Goal: Task Accomplishment & Management: Manage account settings

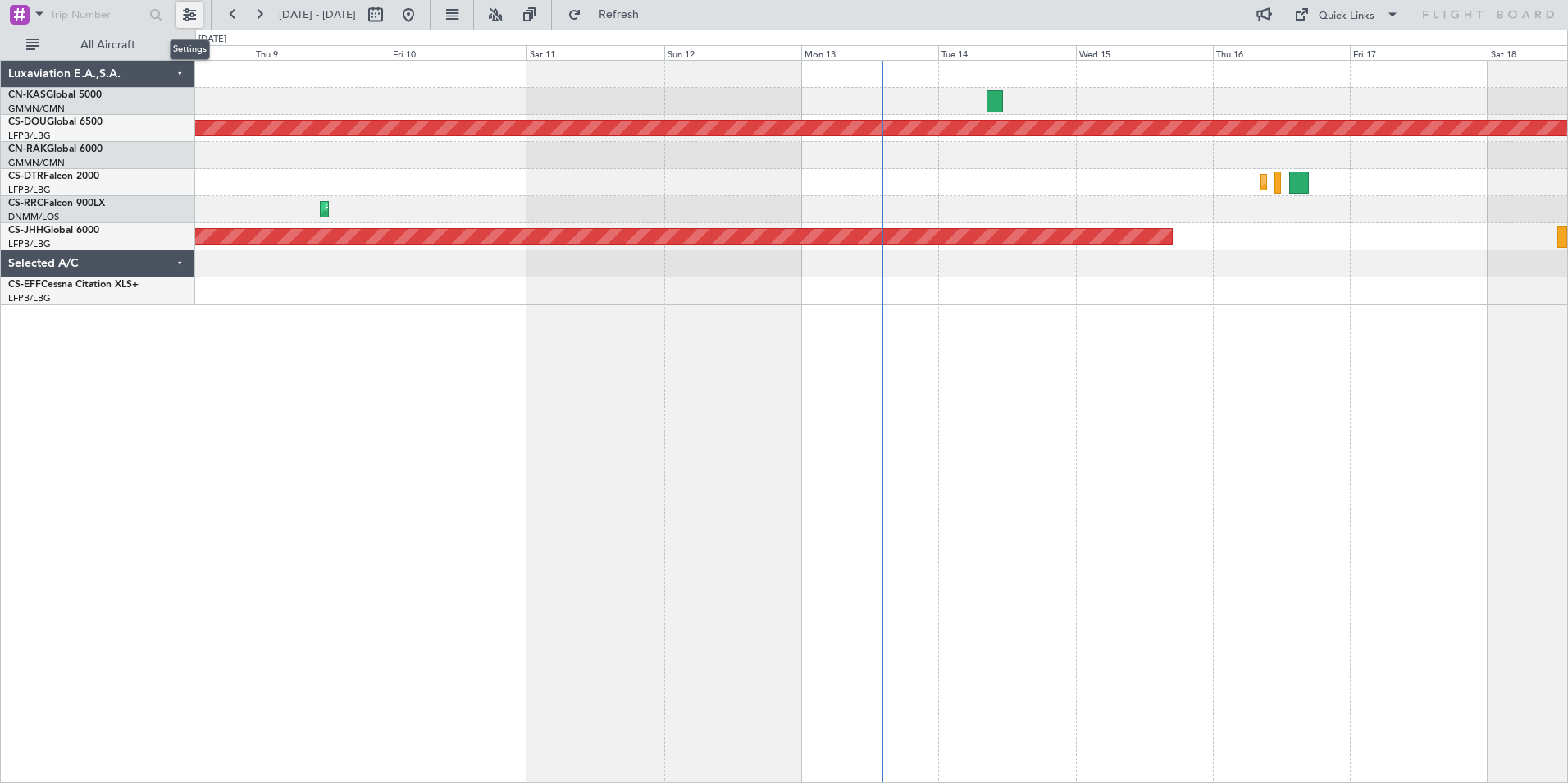
click at [182, 18] on button at bounding box center [189, 15] width 26 height 26
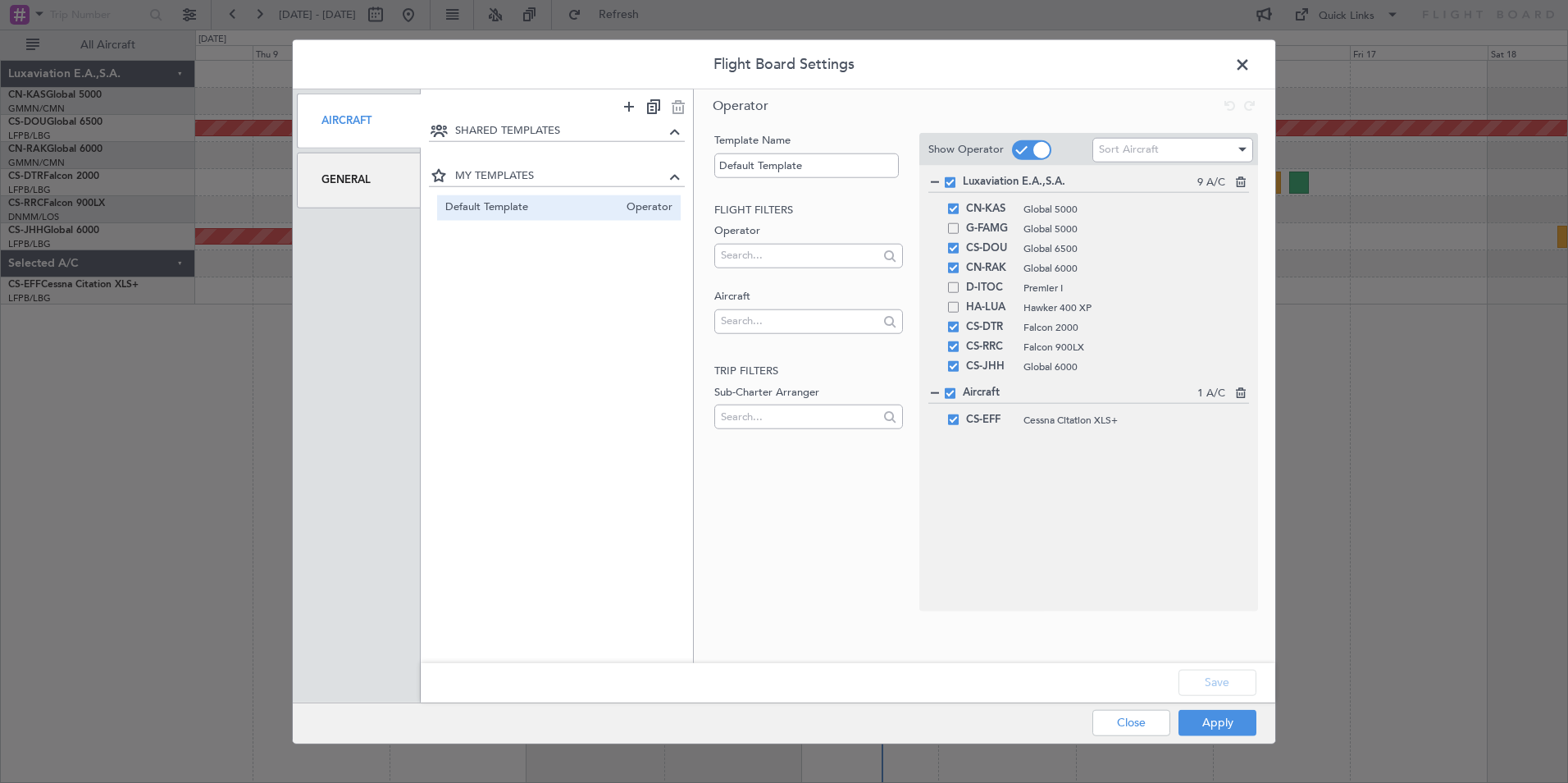
click at [951, 395] on span at bounding box center [950, 394] width 11 height 11
click at [956, 388] on input "checkbox" at bounding box center [956, 388] width 0 height 0
click at [1221, 723] on button "Apply" at bounding box center [1218, 722] width 77 height 26
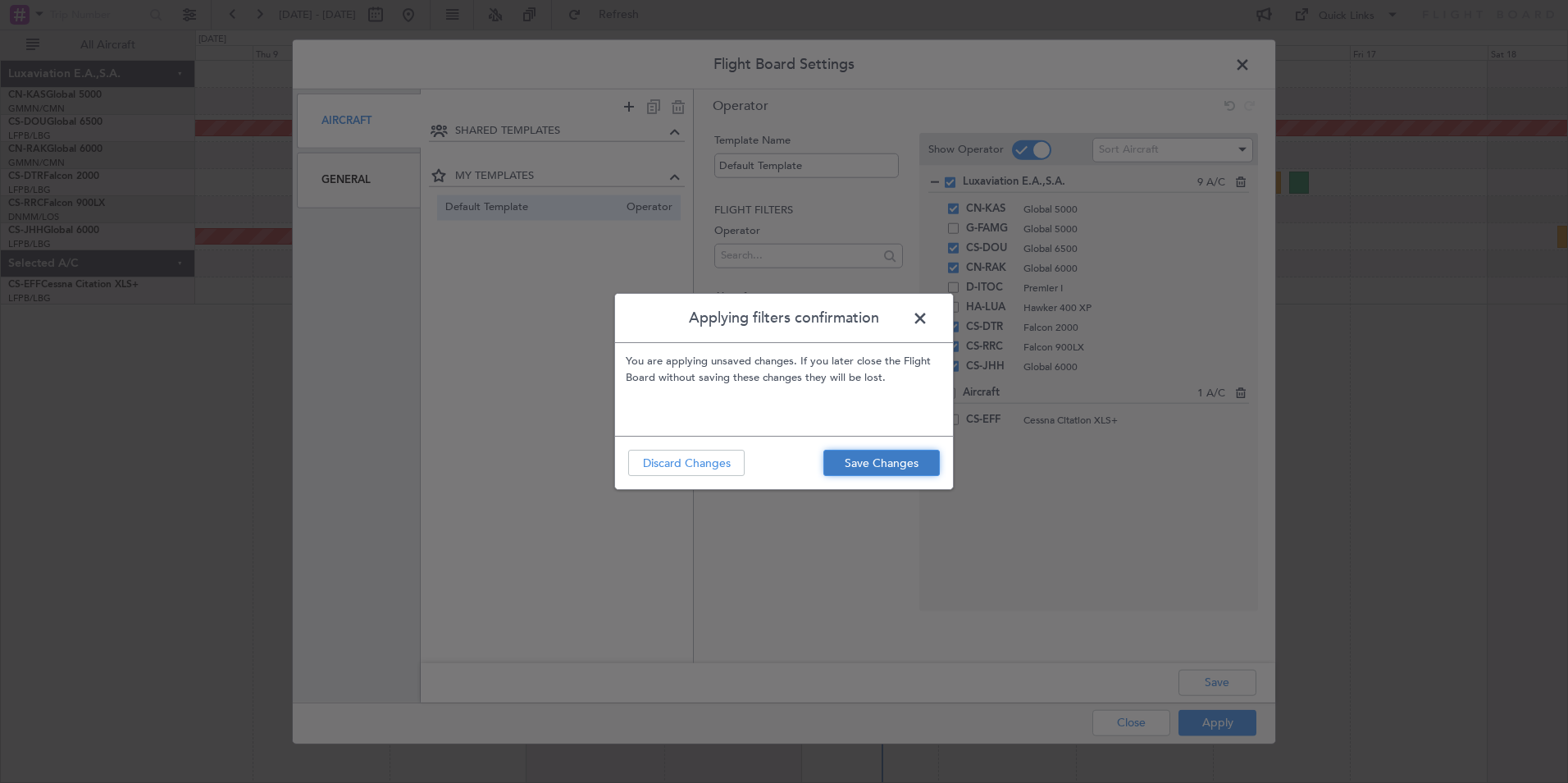
click at [883, 463] on button "Save Changes" at bounding box center [881, 462] width 116 height 26
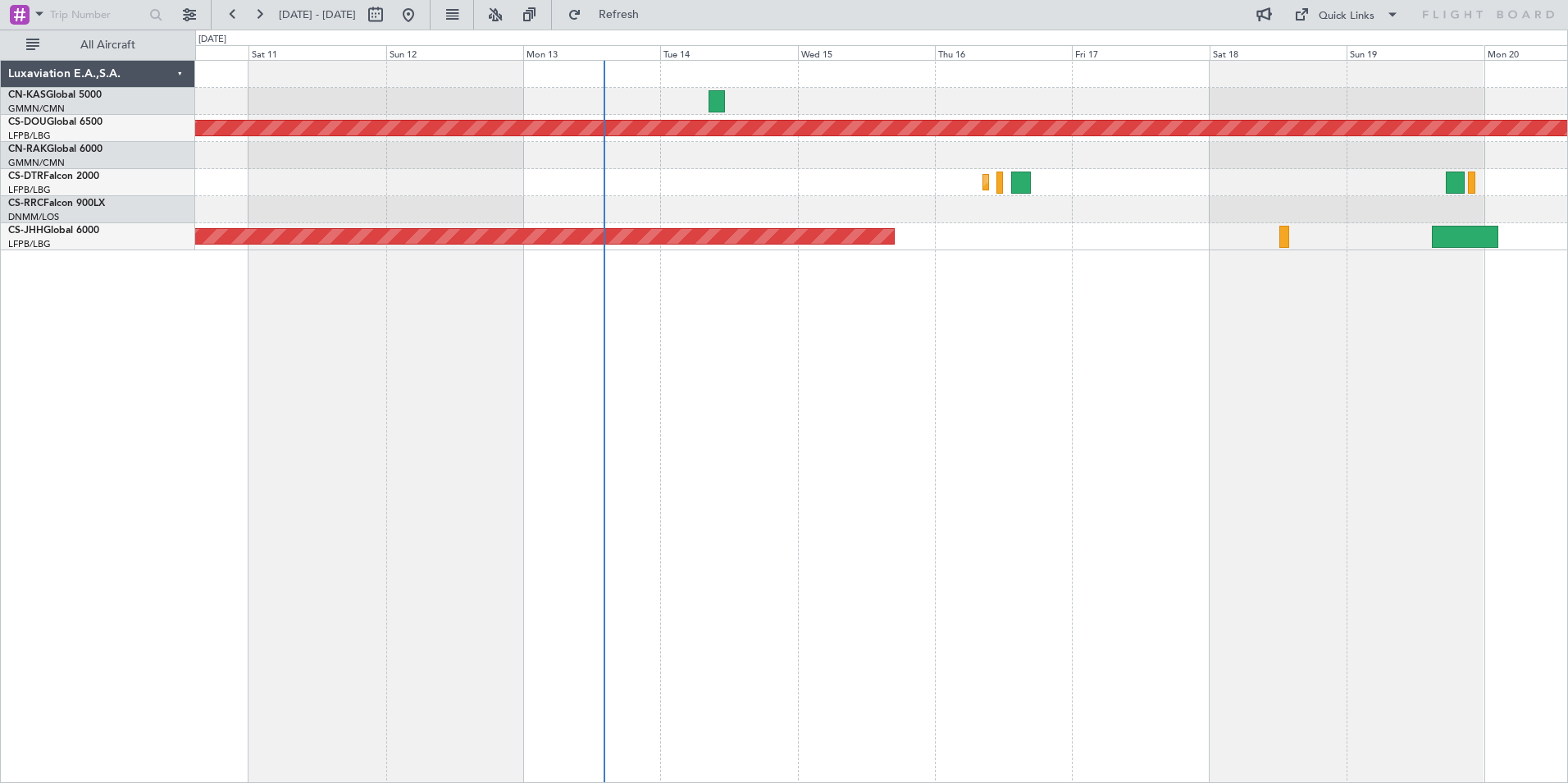
click at [975, 436] on div "Planned Maint London ([GEOGRAPHIC_DATA]) Planned Maint Sofia Planned Maint [GEO…" at bounding box center [881, 421] width 1373 height 723
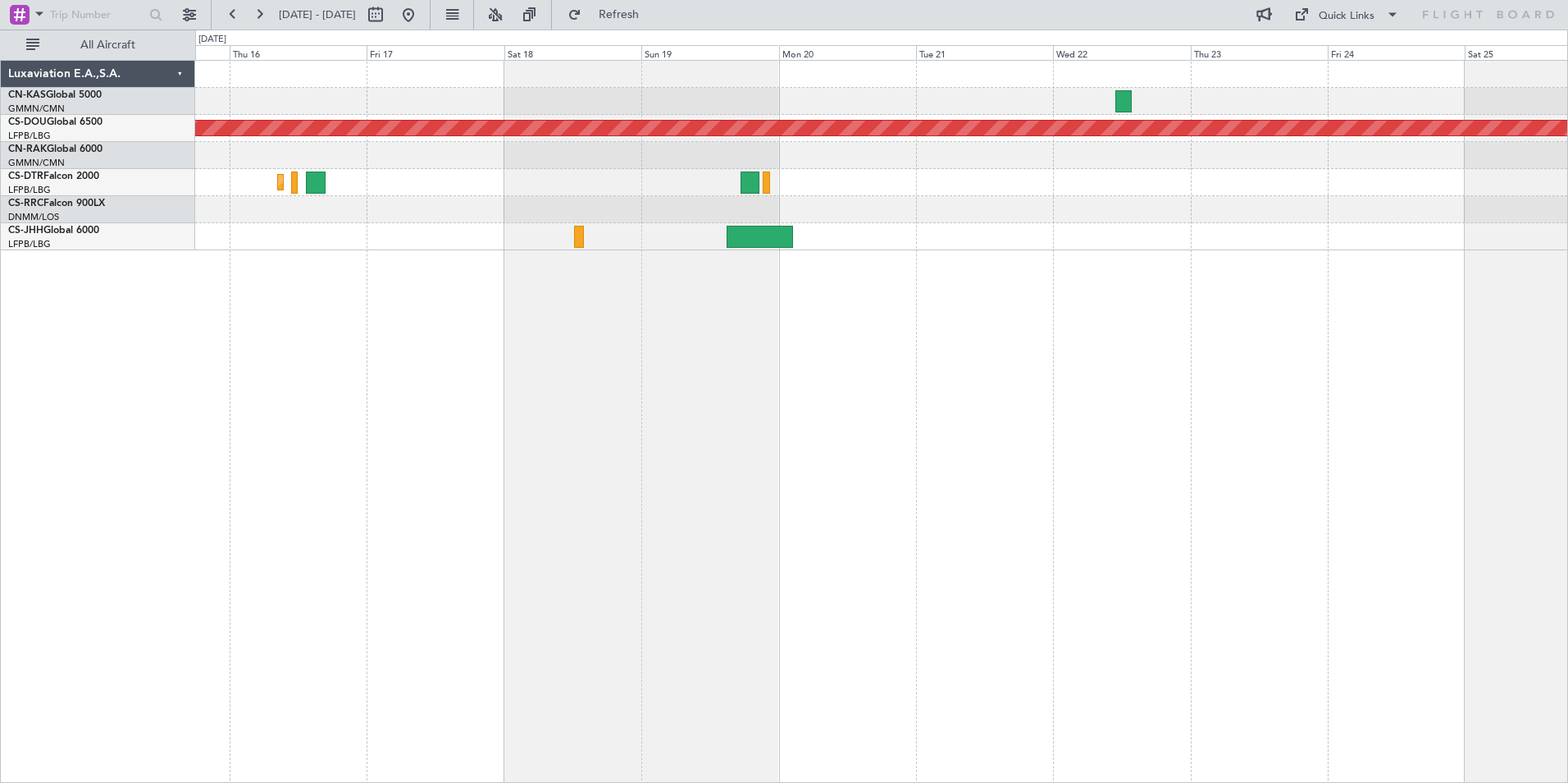
click at [798, 346] on div "Planned Maint London ([GEOGRAPHIC_DATA]) Planned Maint Sofia Planned Maint [GEO…" at bounding box center [881, 421] width 1373 height 723
click at [820, 473] on div "Planned Maint London ([GEOGRAPHIC_DATA]) Planned Maint Sofia Planned Maint [GEO…" at bounding box center [881, 421] width 1373 height 723
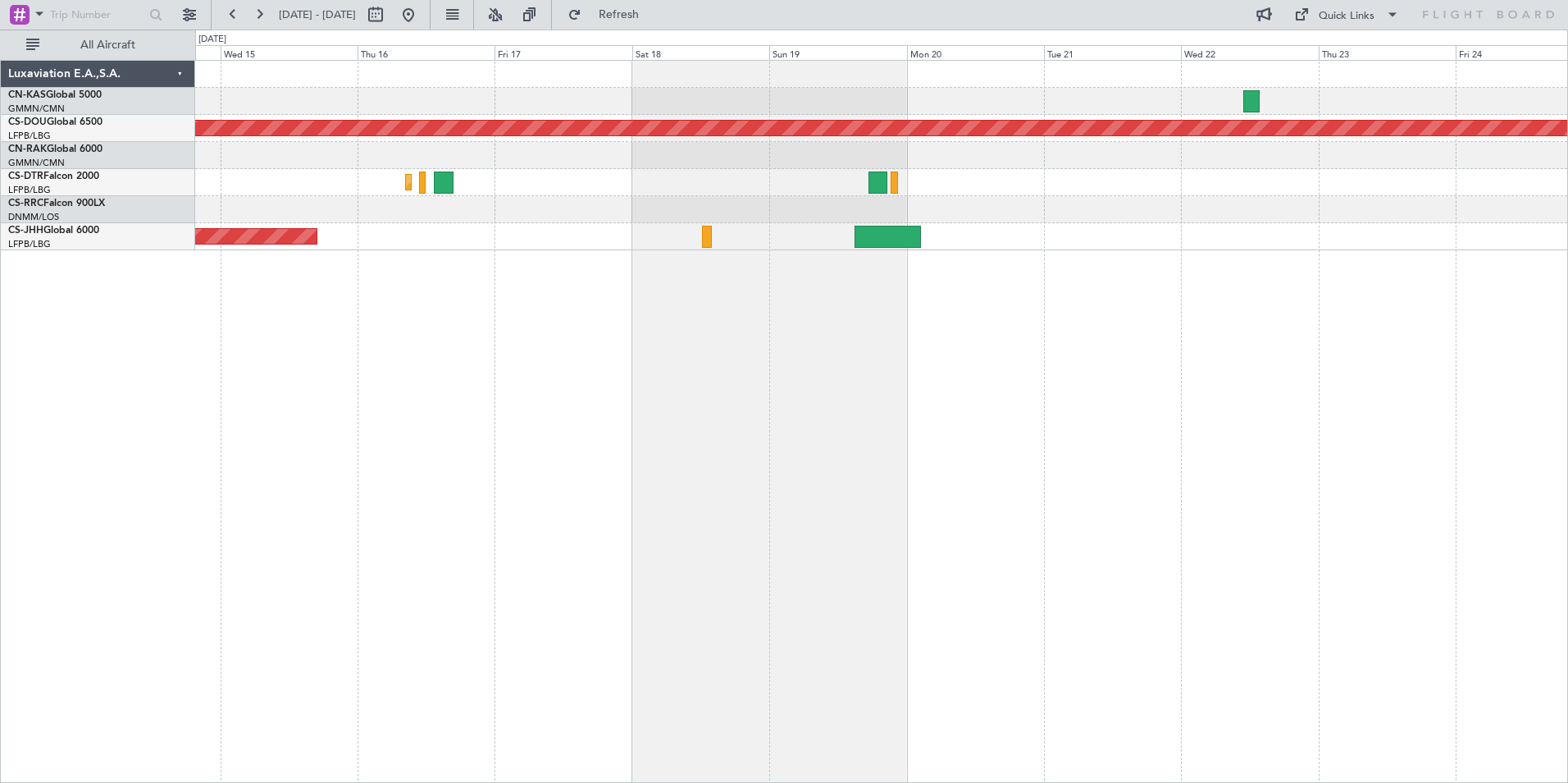
click at [500, 314] on div "Planned Maint London ([GEOGRAPHIC_DATA]) Planned Maint Sofia Planned Maint [GEO…" at bounding box center [881, 421] width 1373 height 723
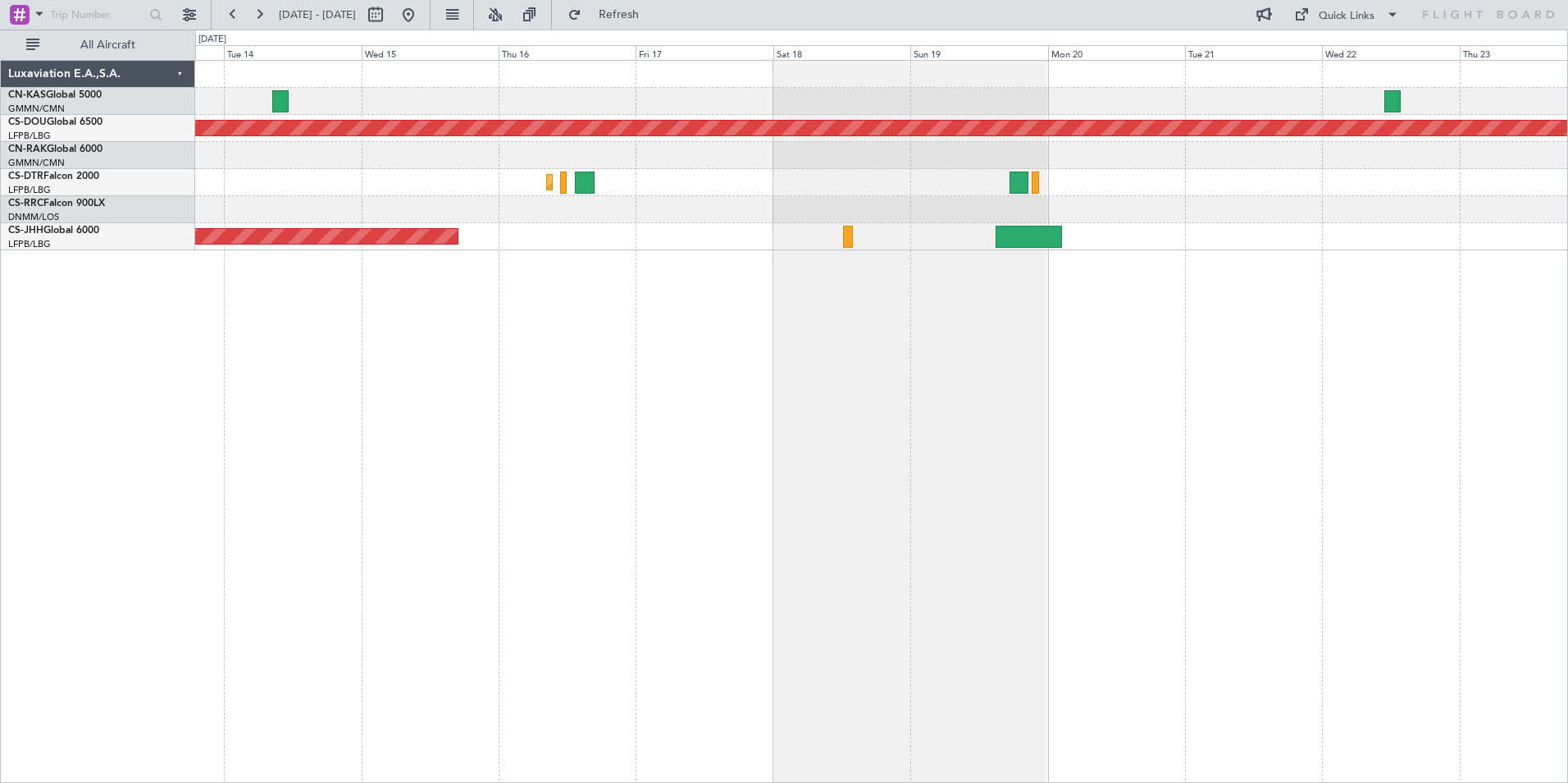
click at [1500, 532] on div "Planned Maint London ([GEOGRAPHIC_DATA]) Planned Maint Sofia Planned Maint [GEO…" at bounding box center [881, 421] width 1373 height 723
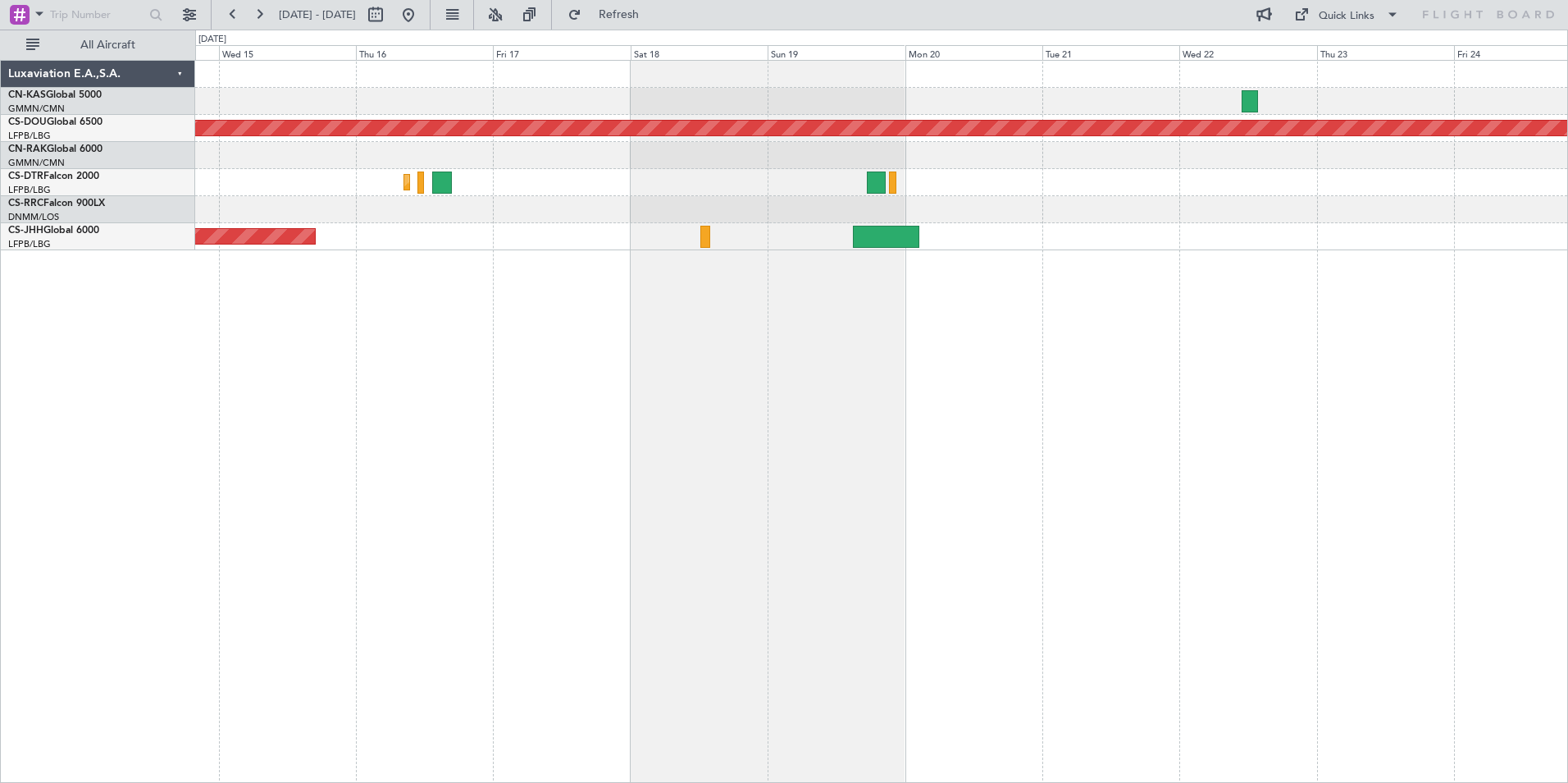
click at [1158, 424] on div "Planned Maint London ([GEOGRAPHIC_DATA]) Planned Maint Sofia Planned Maint [GEO…" at bounding box center [881, 421] width 1373 height 723
